Goal: Task Accomplishment & Management: Complete application form

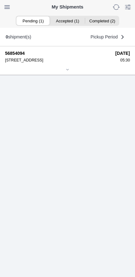
click at [70, 23] on ion-segment-button "Accepted (1)" at bounding box center [67, 20] width 34 height 9
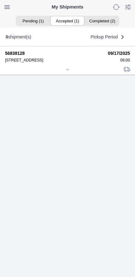
click at [66, 72] on div at bounding box center [67, 70] width 125 height 5
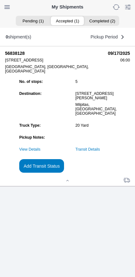
click at [100, 151] on link "Transit Details" at bounding box center [87, 149] width 25 height 4
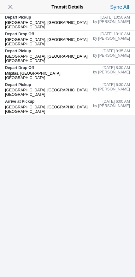
click at [10, 4] on span "button" at bounding box center [10, 7] width 9 height 9
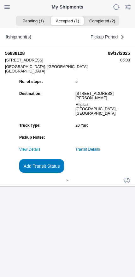
click at [0, 0] on slot "Add Transit Status" at bounding box center [0, 0] width 0 height 0
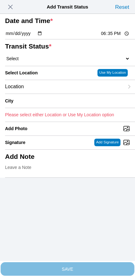
click at [115, 37] on input "18:35" at bounding box center [115, 33] width 30 height 7
type input "12:35"
click at [38, 61] on select "Select Arrive at Drop Off Arrive at Pickup Break Start Break Stop Depart Drop O…" at bounding box center [67, 59] width 125 height 6
select select "DPTDLVLOC"
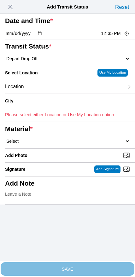
click at [46, 93] on div "Location" at bounding box center [64, 87] width 119 height 14
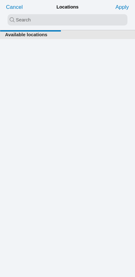
click at [61, 25] on input "search text" at bounding box center [68, 19] width 120 height 11
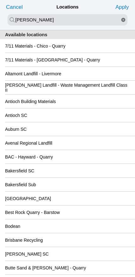
type input "[PERSON_NAME]"
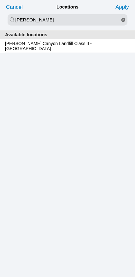
click at [53, 51] on div "[PERSON_NAME] Canyon Landfill Class II - [GEOGRAPHIC_DATA]" at bounding box center [67, 46] width 125 height 14
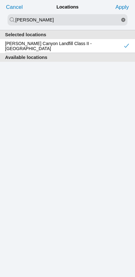
click at [0, 0] on slot "Apply" at bounding box center [0, 0] width 0 height 0
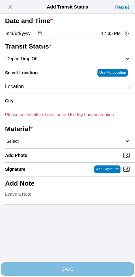
type input "[GEOGRAPHIC_DATA]"
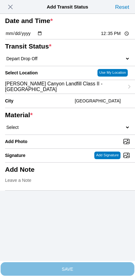
click at [76, 130] on select "Select 1" x 3" Rock 1" x 4" Rock 2" x 4" Rock Asphalt Cold Patch Backfill Spec …" at bounding box center [67, 127] width 125 height 6
select select "708654"
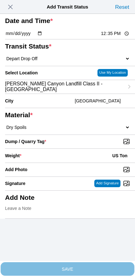
click at [94, 145] on input "Dump / Quarry Tag *" at bounding box center [70, 141] width 130 height 7
type input "C:\fakepath\image.jpg"
click at [65, 162] on div "Weight * US Ton" at bounding box center [67, 156] width 125 height 14
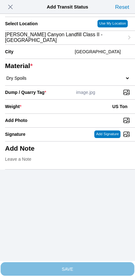
scroll to position [57, 0]
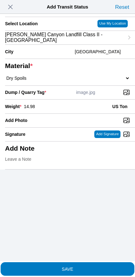
type input "14.98"
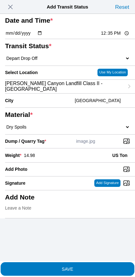
scroll to position [16, 0]
click at [81, 266] on span "SAVE" at bounding box center [67, 268] width 125 height 4
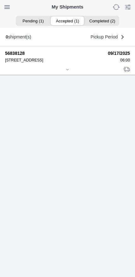
click at [65, 71] on icon at bounding box center [67, 70] width 4 height 4
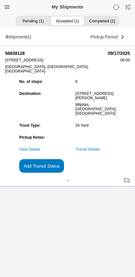
click at [100, 151] on link "Transit Details" at bounding box center [87, 149] width 25 height 4
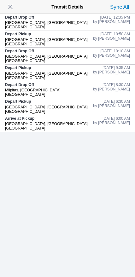
click at [11, 9] on span "button" at bounding box center [10, 7] width 9 height 9
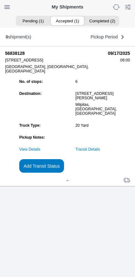
click at [0, 0] on slot "Add Transit Status" at bounding box center [0, 0] width 0 height 0
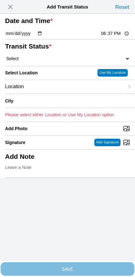
click at [108, 37] on input "18:37" at bounding box center [115, 33] width 30 height 7
type input "14:00"
click at [38, 61] on select "Select Arrive at Drop Off Arrive at Pickup Break Start Break Stop Depart Drop O…" at bounding box center [67, 59] width 125 height 6
select select "DPTPULOC"
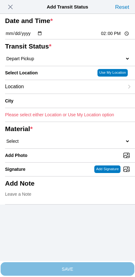
click at [49, 93] on div "Location" at bounding box center [64, 87] width 119 height 14
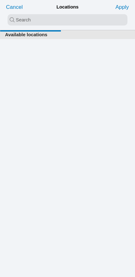
click at [58, 21] on input "search text" at bounding box center [68, 19] width 120 height 11
type input "rich"
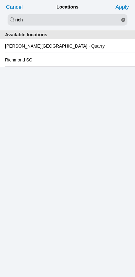
click at [0, 0] on slot "Richmond SC" at bounding box center [0, 0] width 0 height 0
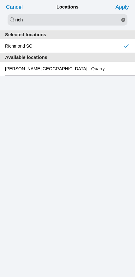
click at [0, 0] on slot "Apply" at bounding box center [0, 0] width 0 height 0
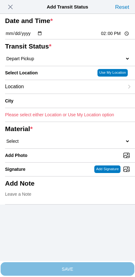
type input "[GEOGRAPHIC_DATA]"
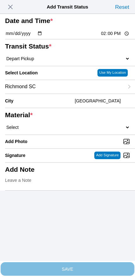
click at [76, 130] on select "Select 1" x 3" Rock 1" x 4" Rock 2" x 4" Rock Asphalt Cold Patch Backfill Spec …" at bounding box center [67, 127] width 125 height 6
select select "708654"
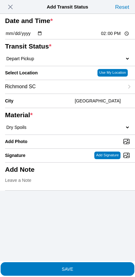
click at [0, 0] on slot "SAVE" at bounding box center [0, 0] width 0 height 0
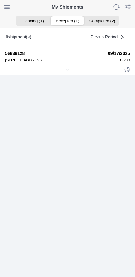
click at [61, 72] on div at bounding box center [67, 70] width 125 height 5
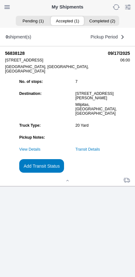
click at [0, 0] on slot "Add Transit Status" at bounding box center [0, 0] width 0 height 0
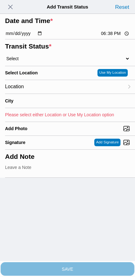
click at [110, 37] on input "18:38" at bounding box center [115, 33] width 30 height 7
type input "16:00"
click at [40, 61] on select "Select Arrive at Drop Off Arrive at Pickup Break Start Break Stop Depart Drop O…" at bounding box center [67, 59] width 125 height 6
select select "BREAKSTART"
click at [46, 93] on div "Location" at bounding box center [64, 87] width 119 height 14
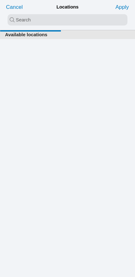
click at [58, 16] on input "search text" at bounding box center [68, 19] width 120 height 11
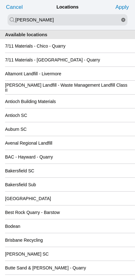
type input "[PERSON_NAME]"
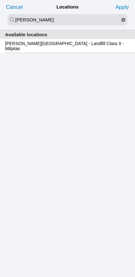
click at [0, 0] on slot "[PERSON_NAME][GEOGRAPHIC_DATA] - Landfill Class II - Milpitas" at bounding box center [0, 0] width 0 height 0
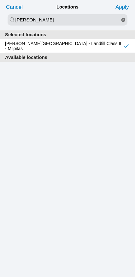
click at [0, 0] on slot "Apply" at bounding box center [0, 0] width 0 height 0
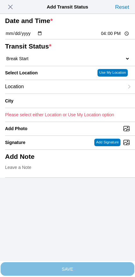
type input "Milpitas"
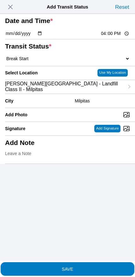
click at [0, 0] on slot "SAVE" at bounding box center [0, 0] width 0 height 0
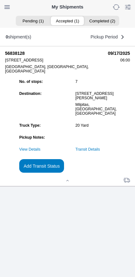
click at [0, 0] on slot "Add Transit Status" at bounding box center [0, 0] width 0 height 0
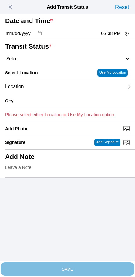
click at [113, 37] on input "18:38" at bounding box center [115, 33] width 30 height 7
type input "16:30"
click at [38, 61] on select "Select Arrive at Drop Off Arrive at Pickup Break Start Break Stop Depart Drop O…" at bounding box center [67, 59] width 125 height 6
select select "BREAKSTOP"
click at [50, 93] on div "Location" at bounding box center [64, 87] width 119 height 14
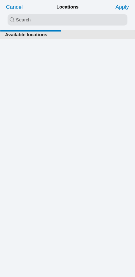
click at [60, 23] on input "search text" at bounding box center [68, 19] width 120 height 11
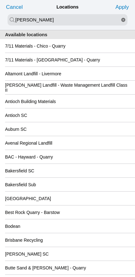
type input "[PERSON_NAME]"
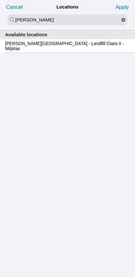
click at [0, 0] on slot "[PERSON_NAME][GEOGRAPHIC_DATA] - Landfill Class II - Milpitas" at bounding box center [0, 0] width 0 height 0
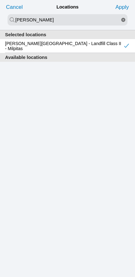
click at [0, 0] on slot "Apply" at bounding box center [0, 0] width 0 height 0
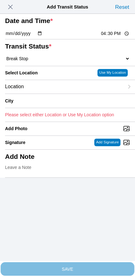
type input "Milpitas"
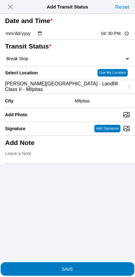
click at [80, 266] on span "SAVE" at bounding box center [67, 268] width 125 height 4
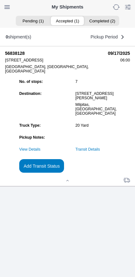
click at [0, 0] on slot "Add Transit Status" at bounding box center [0, 0] width 0 height 0
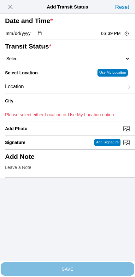
click at [110, 37] on input "18:39" at bounding box center [115, 33] width 30 height 7
type input "17:30"
click at [41, 61] on select "Select Arrive at Drop Off Arrive at Pickup Break Start Break Stop Depart Drop O…" at bounding box center [67, 59] width 125 height 6
select select "DPTDLVLOC"
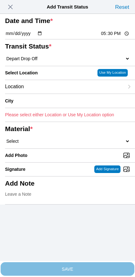
click at [52, 93] on div "Location" at bounding box center [64, 87] width 119 height 14
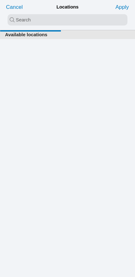
click at [64, 22] on input "search text" at bounding box center [68, 19] width 120 height 11
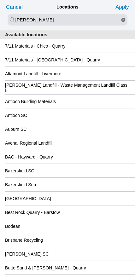
type input "[PERSON_NAME]"
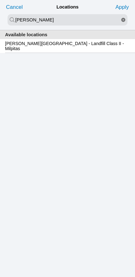
click at [0, 0] on slot "[PERSON_NAME][GEOGRAPHIC_DATA] - Landfill Class II - Milpitas" at bounding box center [0, 0] width 0 height 0
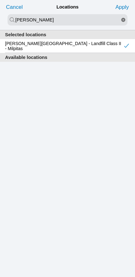
click at [123, 2] on button "Apply" at bounding box center [122, 7] width 17 height 10
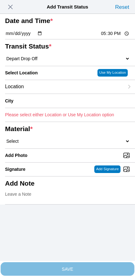
type input "Milpitas"
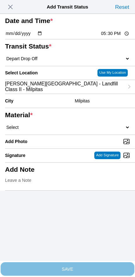
click at [82, 130] on select "Select 1" x 3" Rock 1" x 4" Rock 2" x 4" Rock Asphalt Cold Patch Backfill Spec …" at bounding box center [67, 127] width 125 height 6
select select "708654"
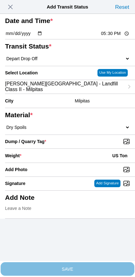
click at [92, 145] on input "Dump / Quarry Tag *" at bounding box center [70, 141] width 130 height 7
type input "C:\fakepath\image.jpg"
click at [66, 162] on div "Weight * US Ton" at bounding box center [67, 156] width 125 height 14
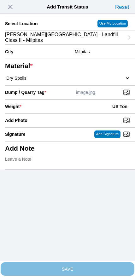
scroll to position [57, 0]
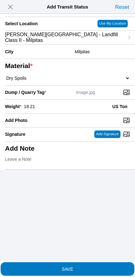
type input "18.21"
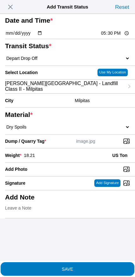
scroll to position [14, 0]
click at [81, 268] on button "SAVE" at bounding box center [67, 269] width 133 height 14
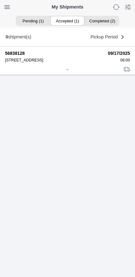
click at [65, 71] on icon at bounding box center [67, 70] width 4 height 4
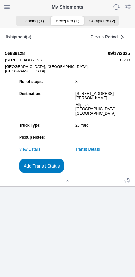
click at [0, 0] on slot "Add Transit Status" at bounding box center [0, 0] width 0 height 0
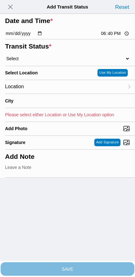
click at [104, 37] on input "18:40" at bounding box center [115, 33] width 30 height 7
type input "19:00"
click at [37, 61] on select "Select Arrive at Drop Off Arrive at Pickup Break Start Break Stop Depart Drop O…" at bounding box center [67, 59] width 125 height 6
select select "DELIVRED"
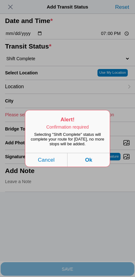
click at [97, 166] on button "Ok" at bounding box center [88, 160] width 42 height 14
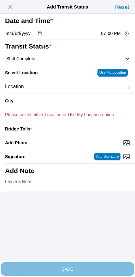
click at [45, 93] on div "Location" at bounding box center [64, 87] width 119 height 14
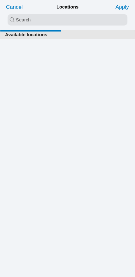
click at [53, 23] on input "search text" at bounding box center [68, 19] width 120 height 11
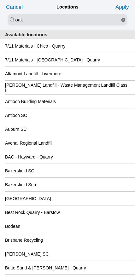
type input "oak"
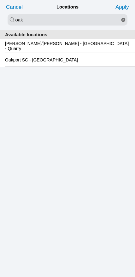
click at [0, 0] on slot "Oakport SC - [GEOGRAPHIC_DATA]" at bounding box center [0, 0] width 0 height 0
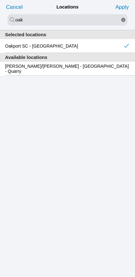
click at [0, 0] on slot "Apply" at bounding box center [0, 0] width 0 height 0
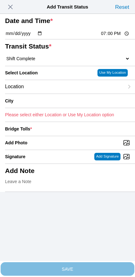
type input "[GEOGRAPHIC_DATA]"
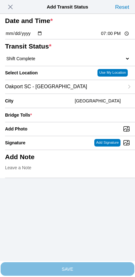
click at [44, 89] on span "Oakport SC - [GEOGRAPHIC_DATA]" at bounding box center [46, 87] width 82 height 6
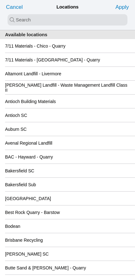
click at [0, 0] on slot "Cancel" at bounding box center [0, 0] width 0 height 0
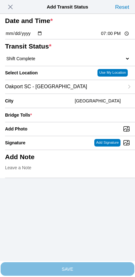
click at [74, 132] on input "Add Photo" at bounding box center [70, 128] width 130 height 7
type input "C:\fakepath\IMG_6989.jpeg"
click at [83, 122] on input "number" at bounding box center [81, 115] width 95 height 14
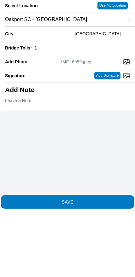
type input "1"
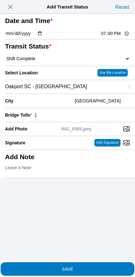
scroll to position [0, 0]
click at [93, 266] on span "SAVE" at bounding box center [67, 268] width 125 height 4
